Goal: Task Accomplishment & Management: Use online tool/utility

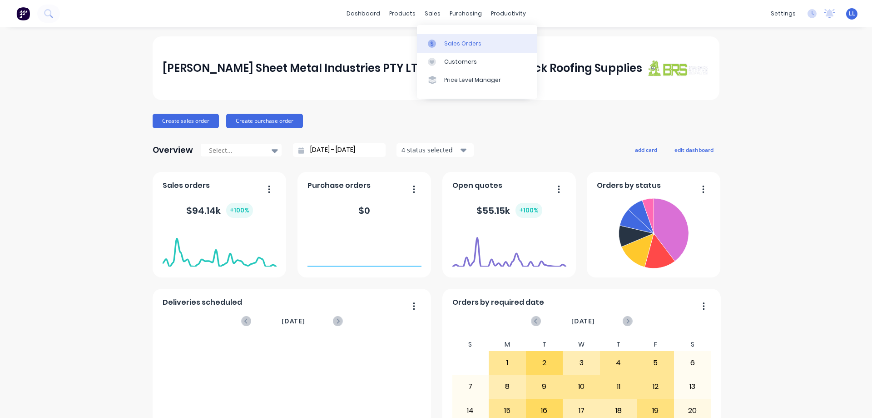
click at [454, 40] on div "Sales Orders" at bounding box center [462, 44] width 37 height 8
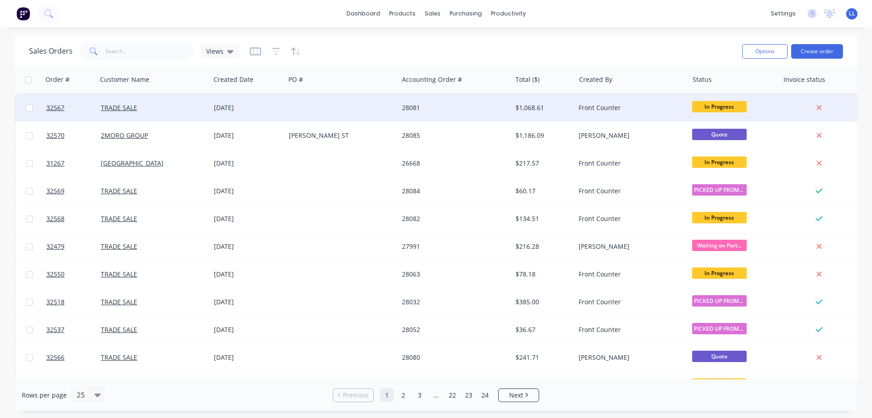
click at [373, 105] on div at bounding box center [341, 107] width 113 height 27
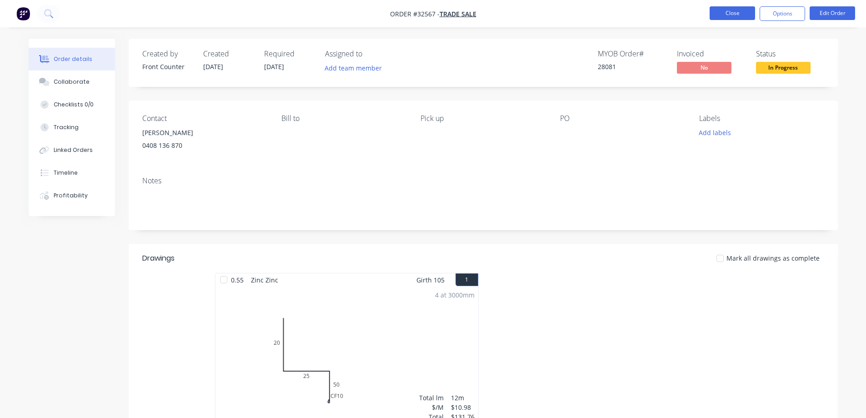
click at [742, 15] on button "Close" at bounding box center [731, 13] width 45 height 14
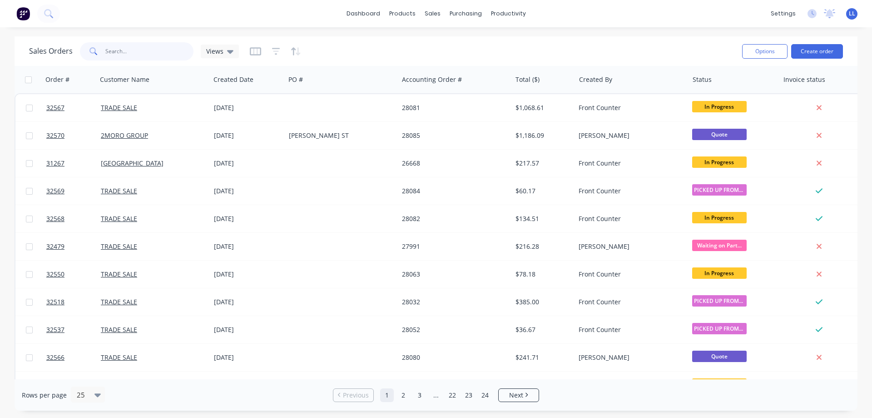
click at [134, 49] on input "text" at bounding box center [149, 51] width 89 height 18
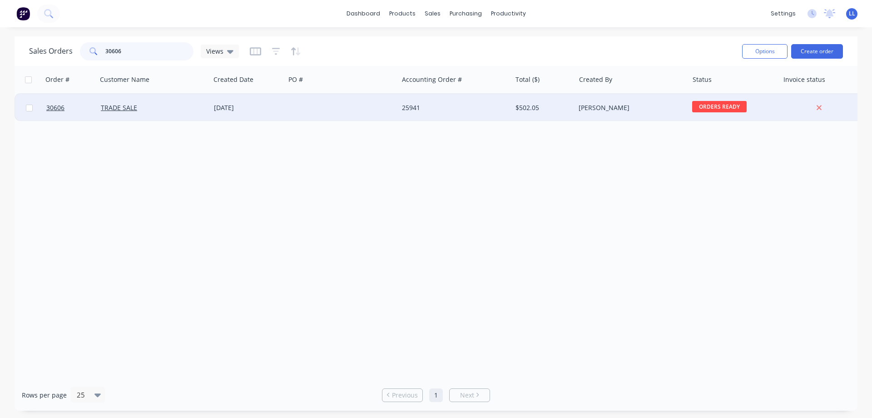
type input "30606"
click at [399, 114] on div "25941" at bounding box center [454, 107] width 113 height 27
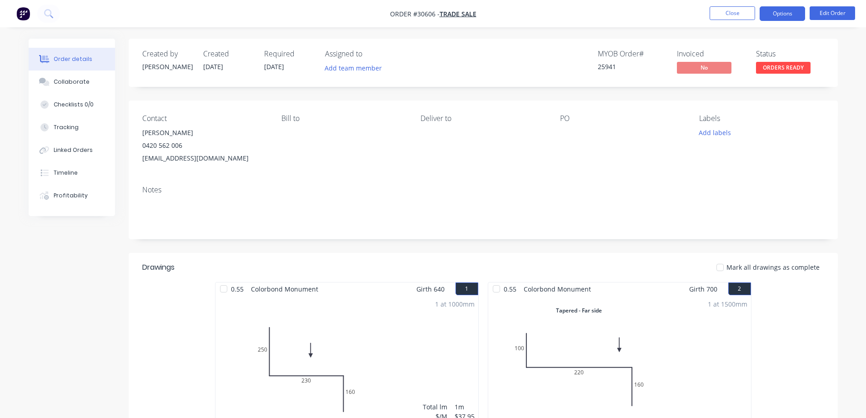
click at [782, 18] on button "Options" at bounding box center [781, 13] width 45 height 15
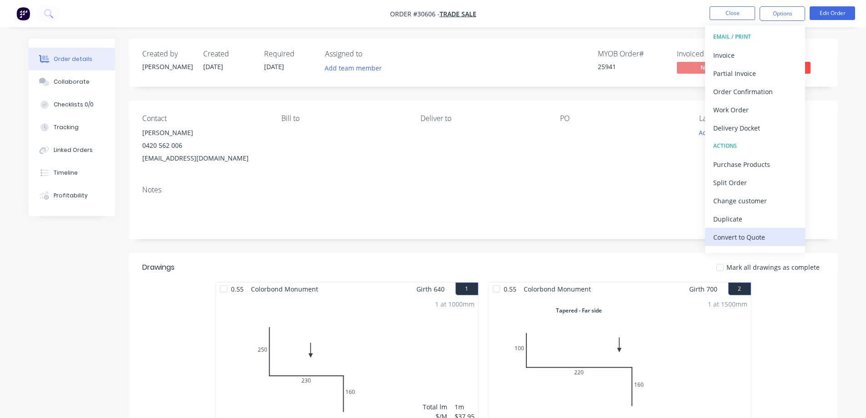
click at [731, 237] on div "Convert to Quote" at bounding box center [755, 236] width 84 height 13
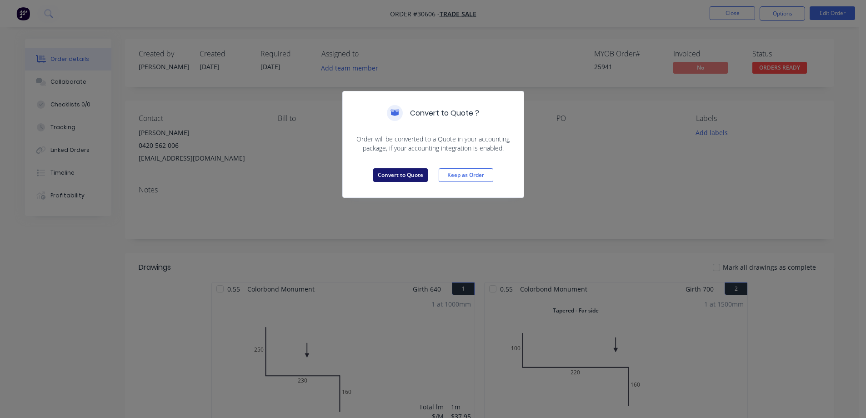
click at [412, 178] on button "Convert to Quote" at bounding box center [400, 175] width 55 height 14
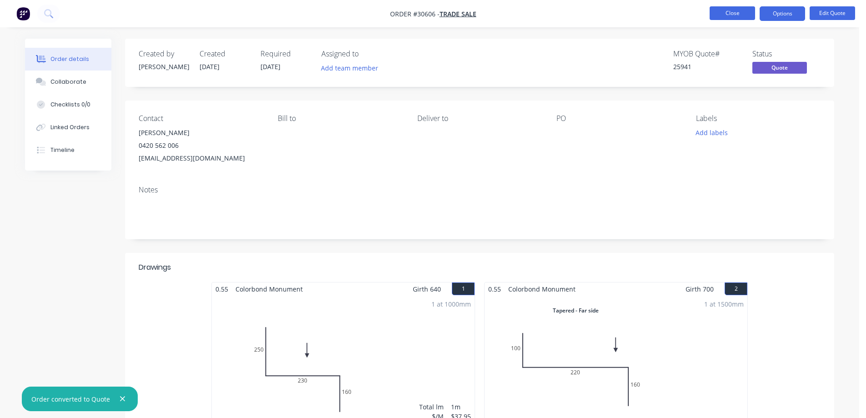
click at [722, 13] on button "Close" at bounding box center [731, 13] width 45 height 14
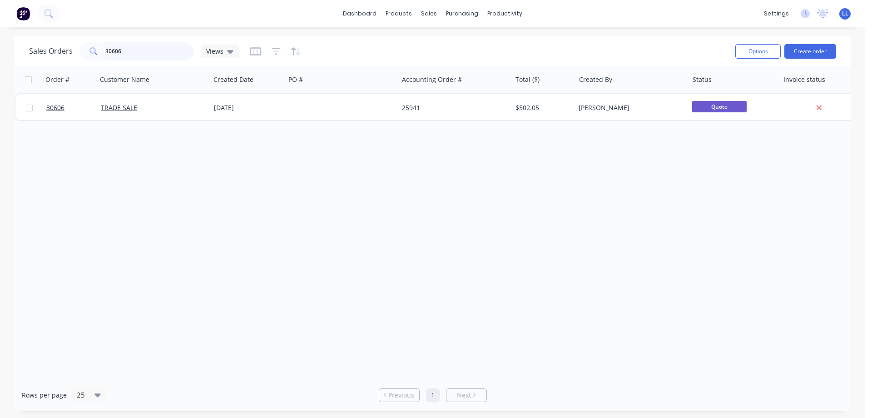
drag, startPoint x: 137, startPoint y: 52, endPoint x: 142, endPoint y: 49, distance: 5.9
click at [138, 51] on input "30606" at bounding box center [149, 51] width 89 height 18
type input "3"
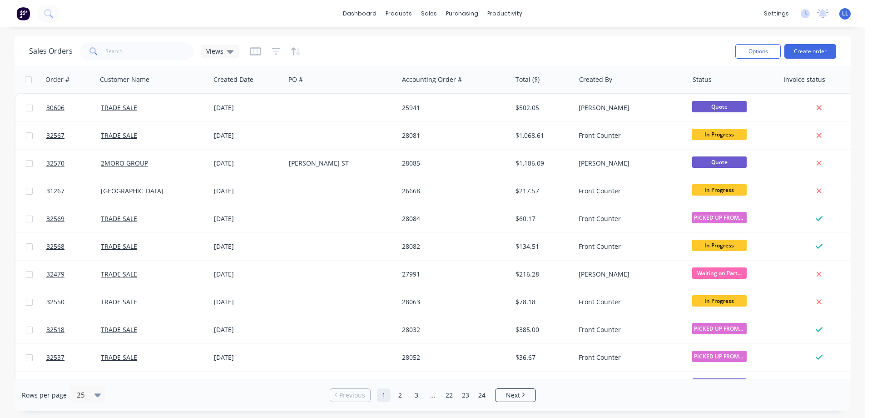
click at [25, 14] on img at bounding box center [23, 14] width 14 height 14
